Goal: Browse casually: Explore the website without a specific task or goal

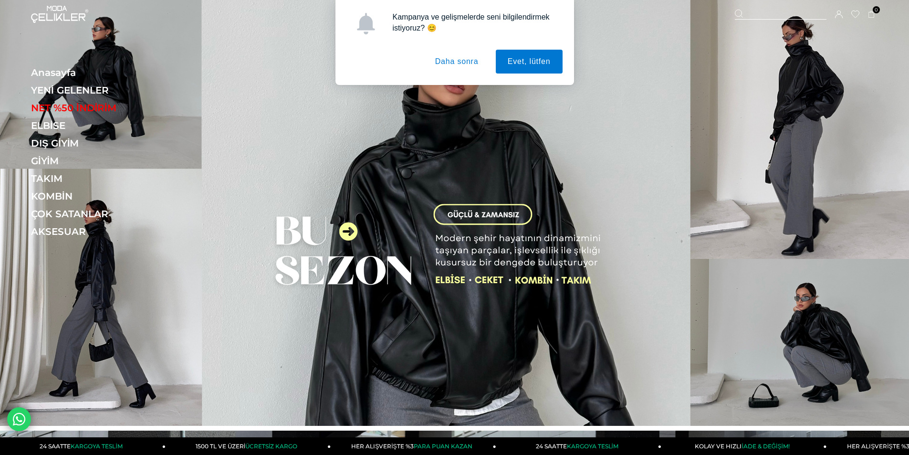
click at [452, 247] on img at bounding box center [454, 213] width 909 height 426
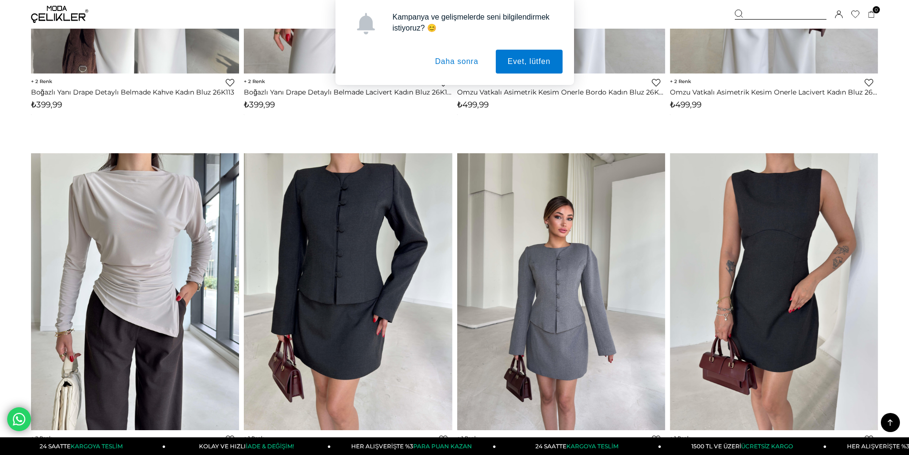
scroll to position [1050, 0]
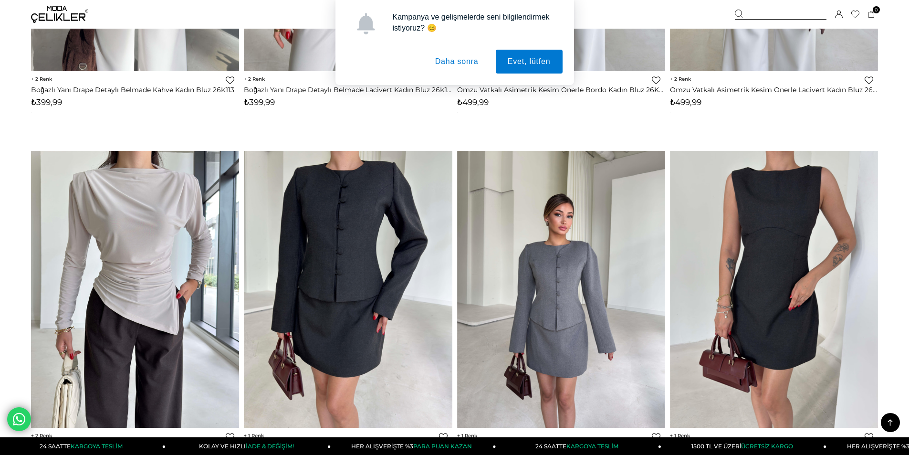
click at [446, 63] on button "Daha sonra" at bounding box center [456, 62] width 67 height 24
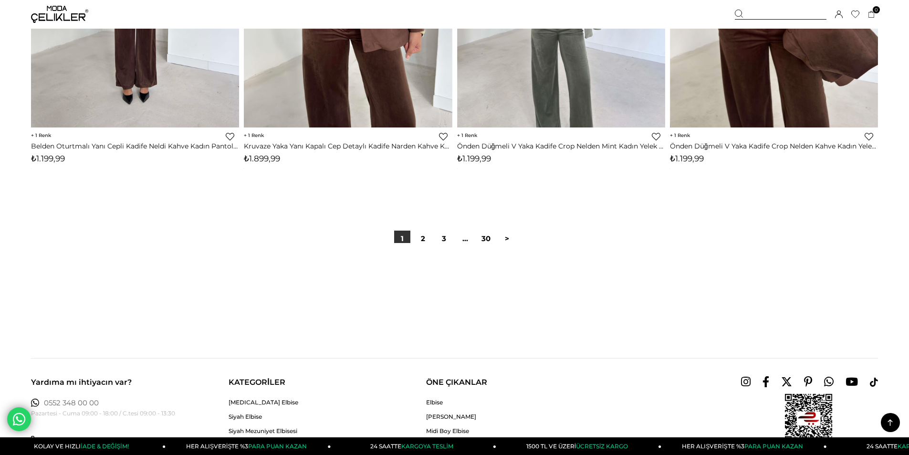
scroll to position [7064, 0]
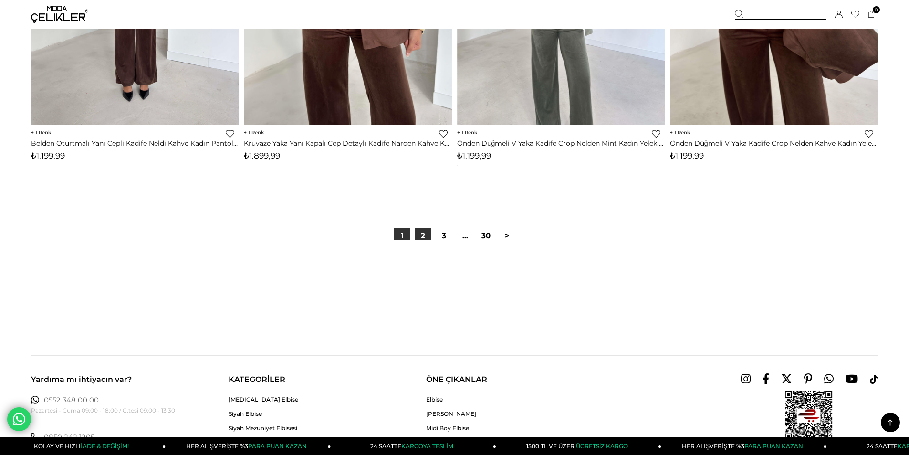
click at [423, 235] on link "2" at bounding box center [423, 236] width 16 height 16
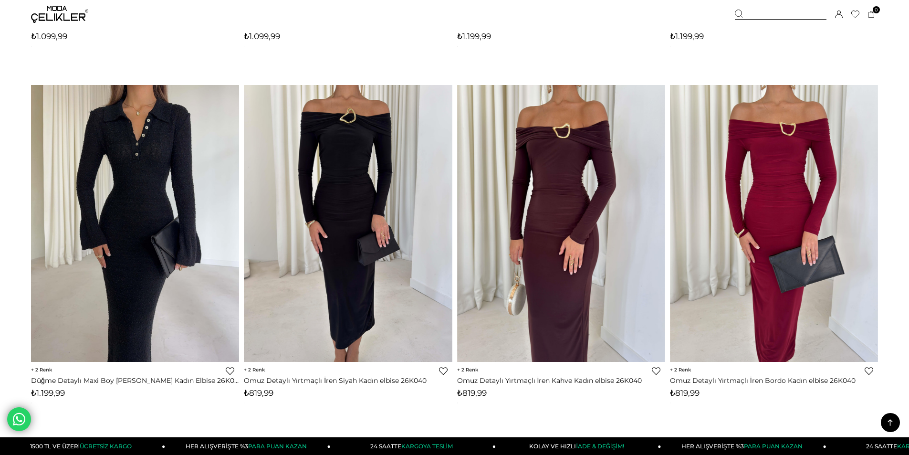
scroll to position [3007, 0]
